Goal: Obtain resource: Download file/media

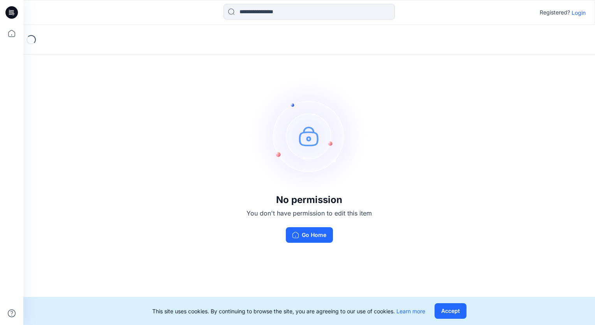
click at [580, 15] on p "Login" at bounding box center [579, 13] width 14 height 8
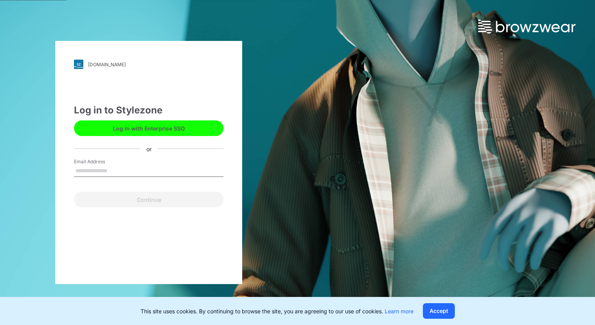
click at [118, 166] on input "Email Address" at bounding box center [149, 171] width 150 height 12
type input "**********"
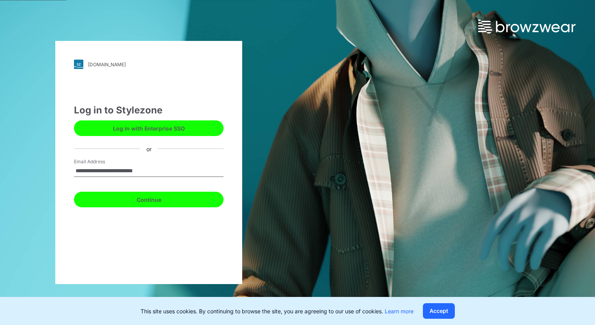
click at [162, 201] on button "Continue" at bounding box center [149, 200] width 150 height 16
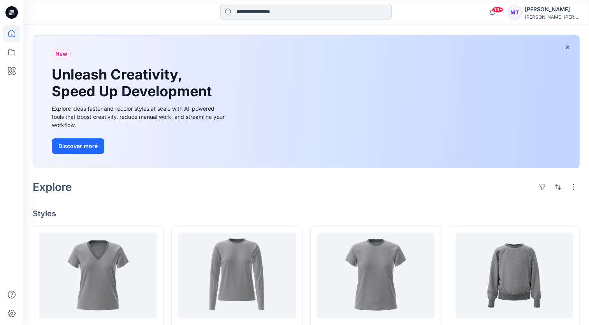
scroll to position [78, 0]
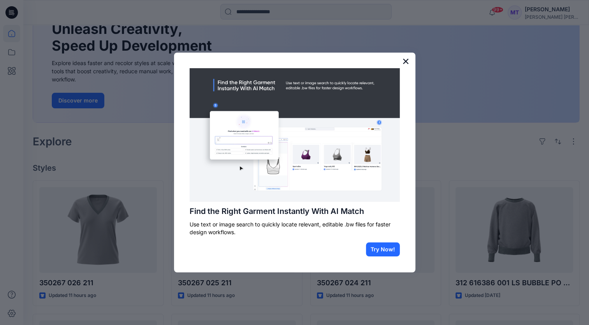
click at [402, 56] on button "×" at bounding box center [405, 61] width 7 height 12
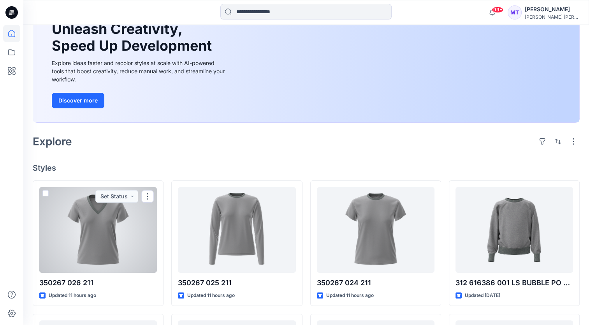
drag, startPoint x: 99, startPoint y: 238, endPoint x: 105, endPoint y: 241, distance: 6.3
click at [99, 238] on div at bounding box center [98, 230] width 118 height 86
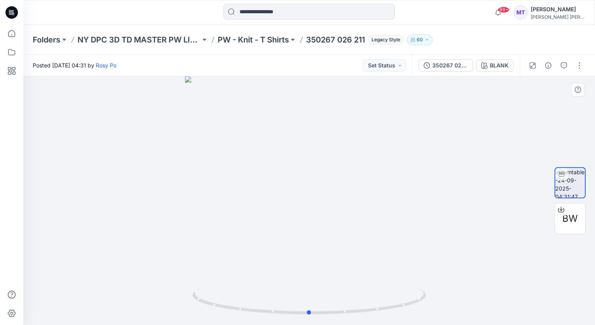
click at [404, 124] on div at bounding box center [309, 200] width 572 height 249
click at [404, 200] on div at bounding box center [309, 200] width 572 height 249
drag, startPoint x: 397, startPoint y: 205, endPoint x: 326, endPoint y: 226, distance: 74.7
click at [304, 223] on div at bounding box center [309, 200] width 572 height 249
drag, startPoint x: 382, startPoint y: 227, endPoint x: 289, endPoint y: 204, distance: 95.7
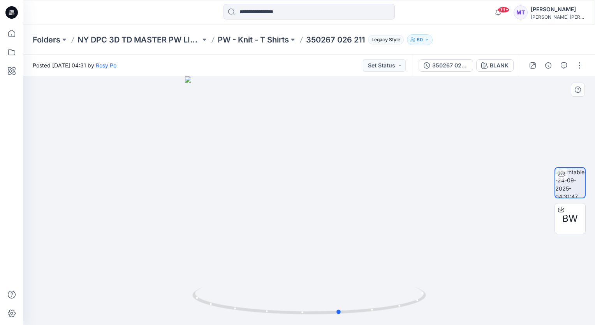
click at [276, 219] on div at bounding box center [309, 200] width 572 height 249
drag, startPoint x: 356, startPoint y: 169, endPoint x: 252, endPoint y: 174, distance: 103.4
click at [243, 168] on div at bounding box center [309, 200] width 572 height 249
drag, startPoint x: 320, startPoint y: 200, endPoint x: 401, endPoint y: 206, distance: 80.9
click at [401, 206] on div at bounding box center [309, 200] width 572 height 249
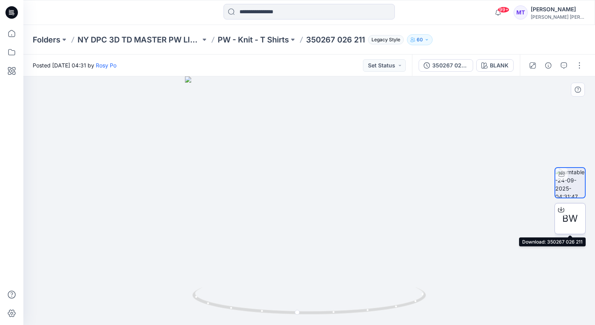
click at [567, 228] on div "BW" at bounding box center [570, 218] width 31 height 31
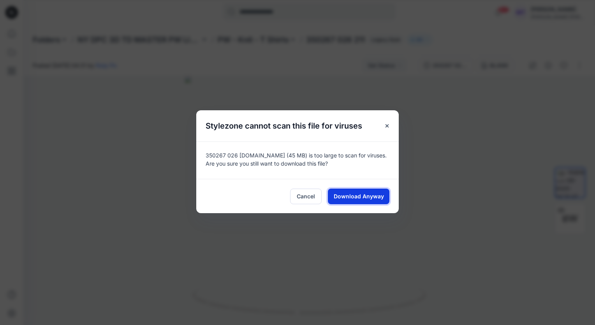
click at [351, 197] on span "Download Anyway" at bounding box center [359, 196] width 50 height 8
